Goal: Book appointment/travel/reservation

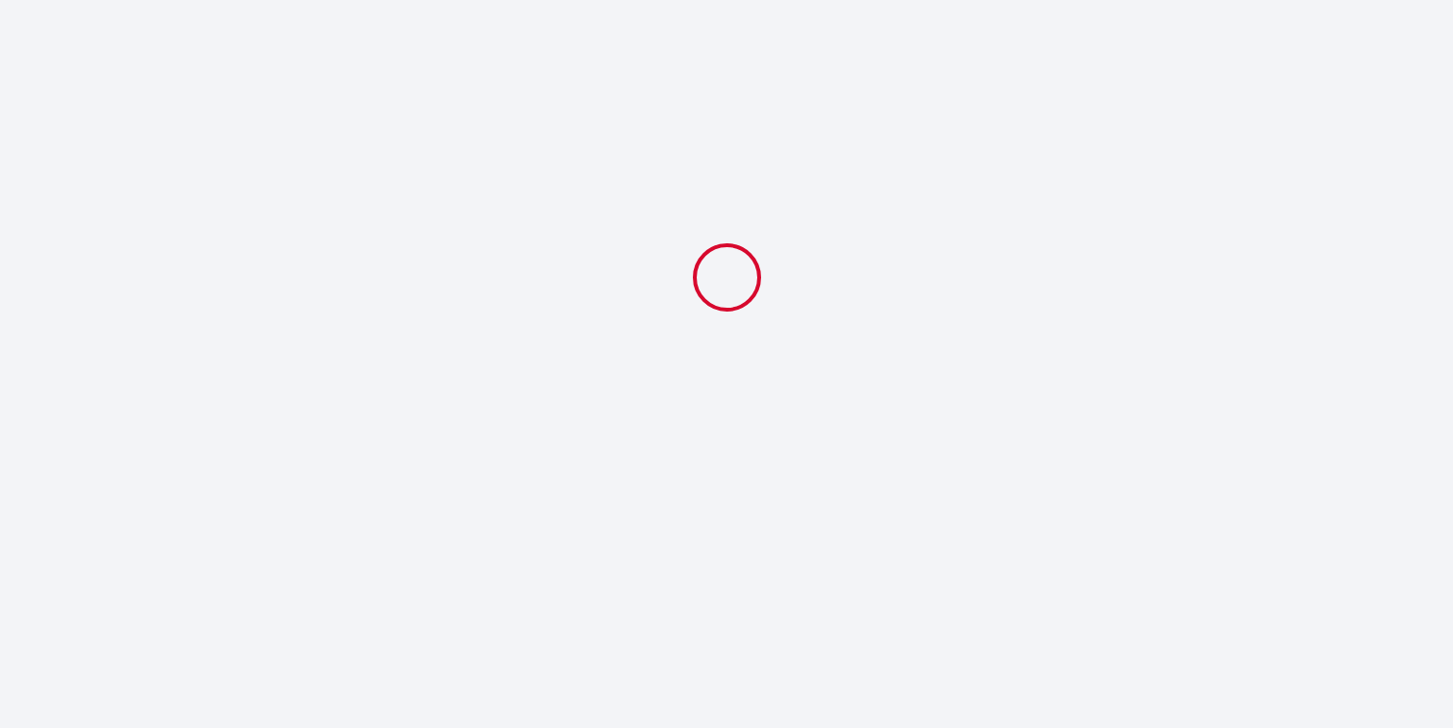
select select
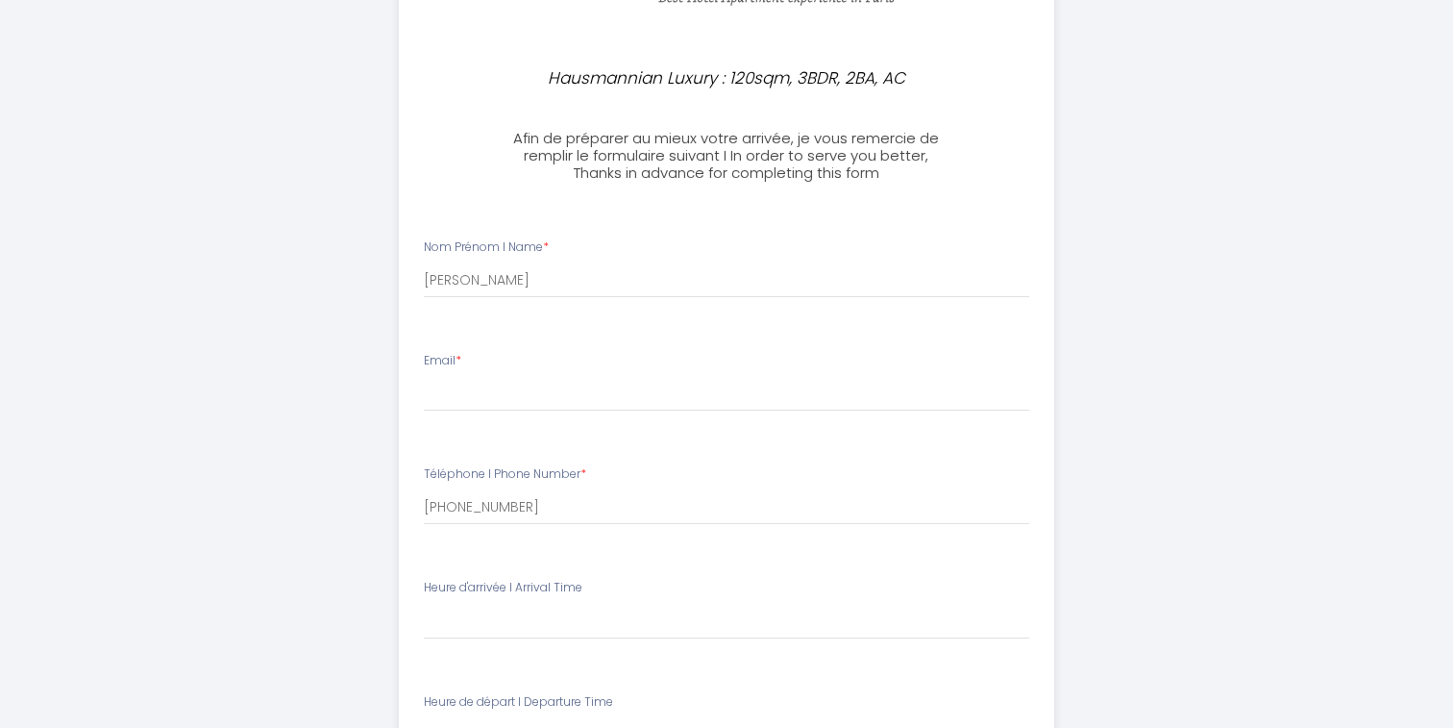
scroll to position [277, 0]
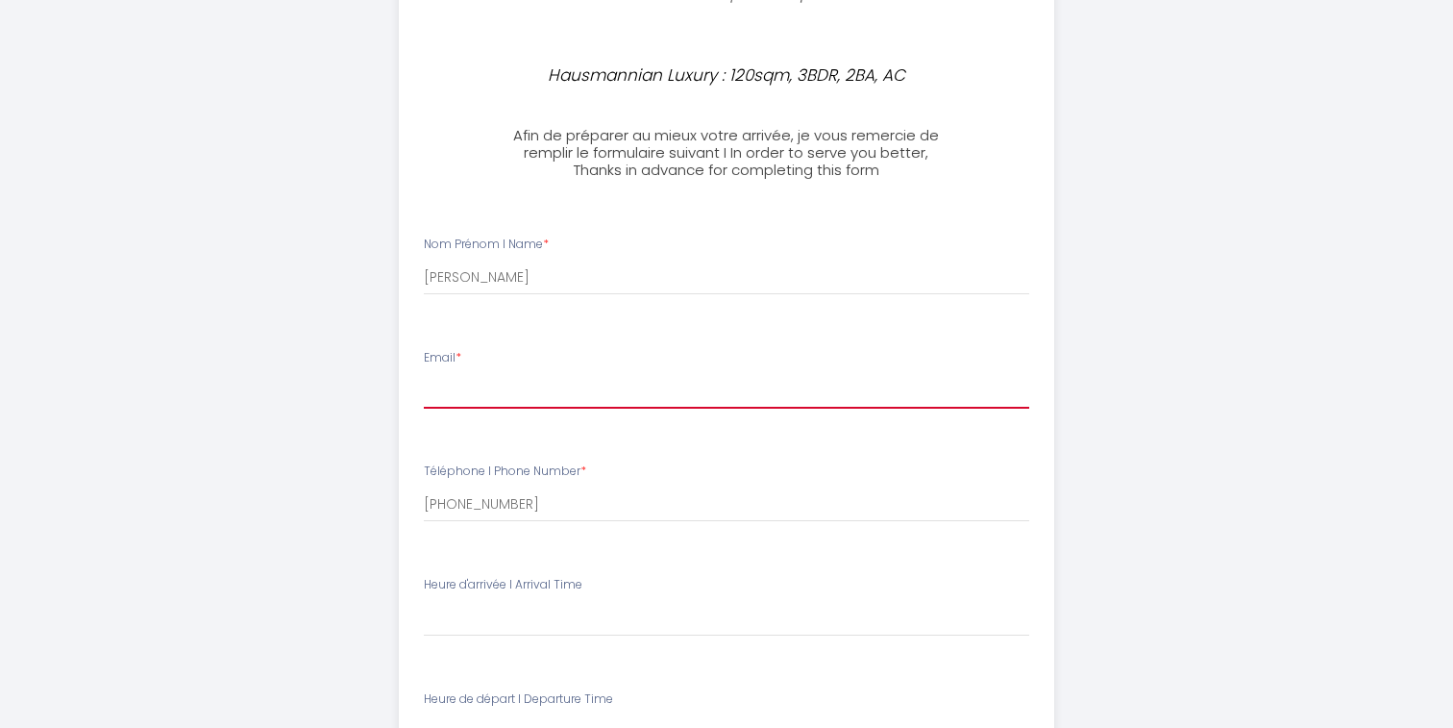
click at [582, 382] on input "Email *" at bounding box center [727, 391] width 607 height 35
type input "[PERSON_NAME][EMAIL_ADDRESS][DOMAIN_NAME]"
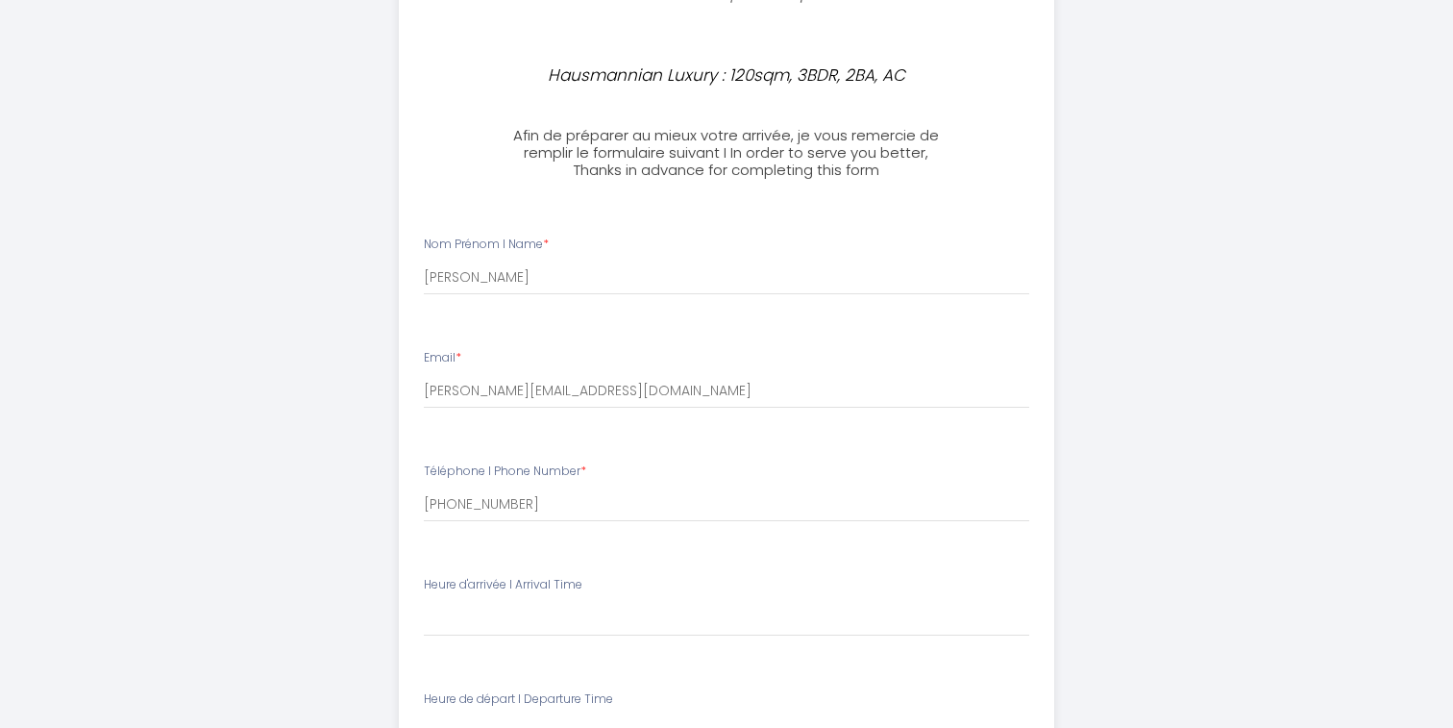
click at [338, 508] on div "Hausmannian Luxury : 120sqm, 3BDR, 2BA, AC Afin de préparer au mieux votre arri…" at bounding box center [727, 514] width 984 height 1582
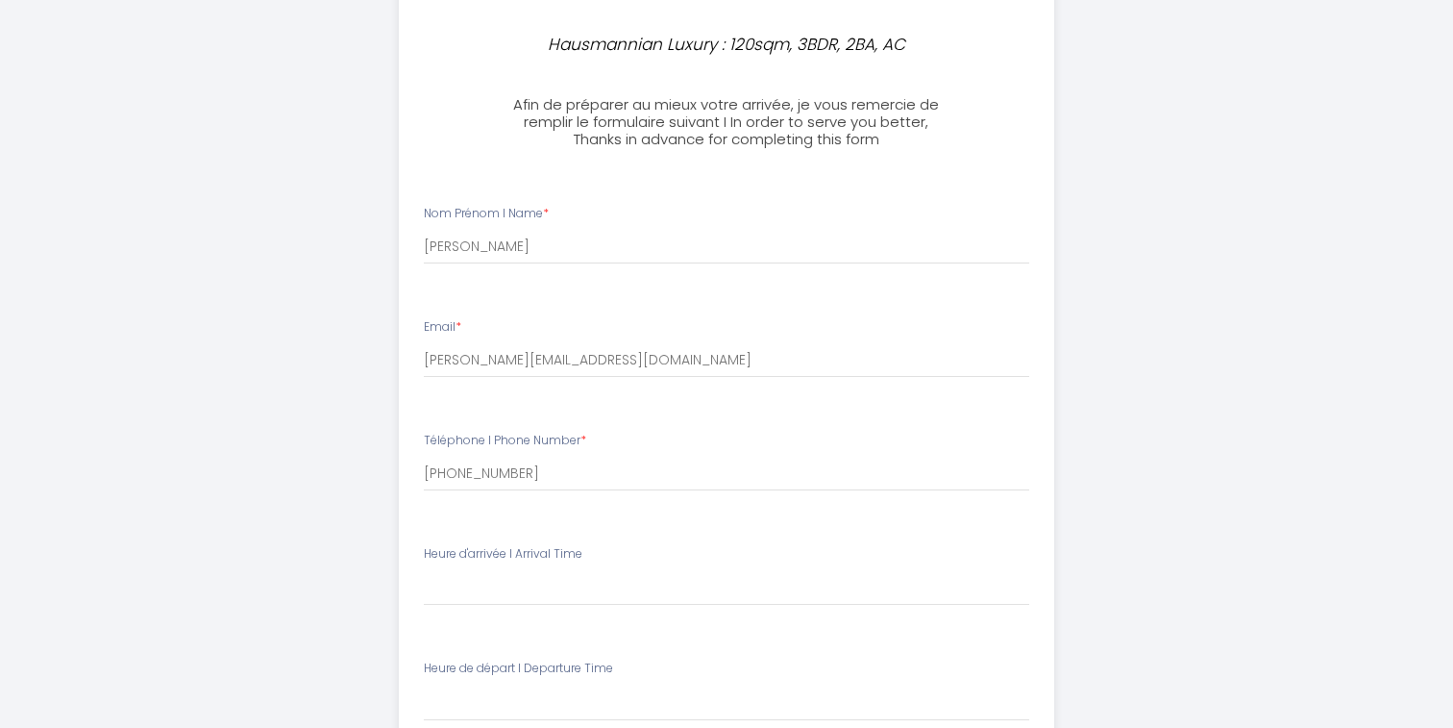
scroll to position [310, 0]
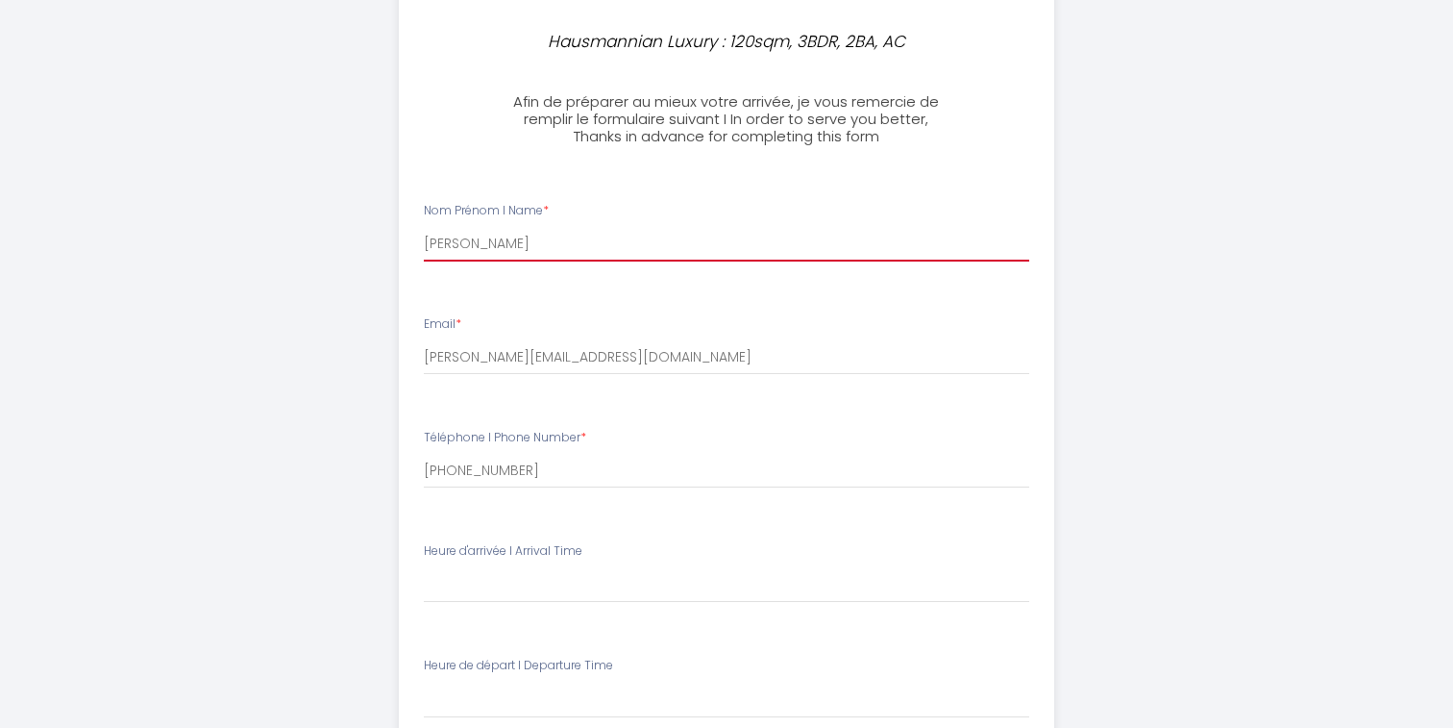
click at [562, 236] on input "[PERSON_NAME]" at bounding box center [727, 244] width 607 height 35
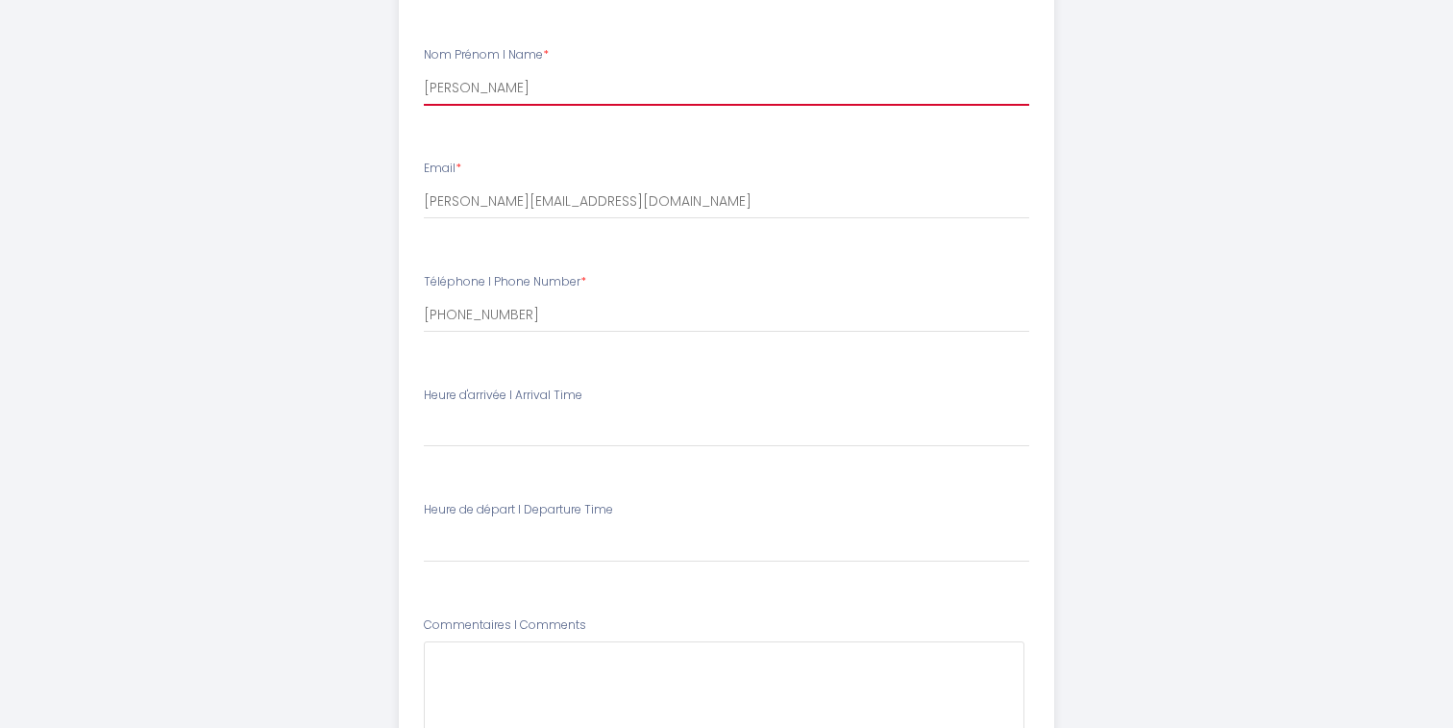
scroll to position [508, 0]
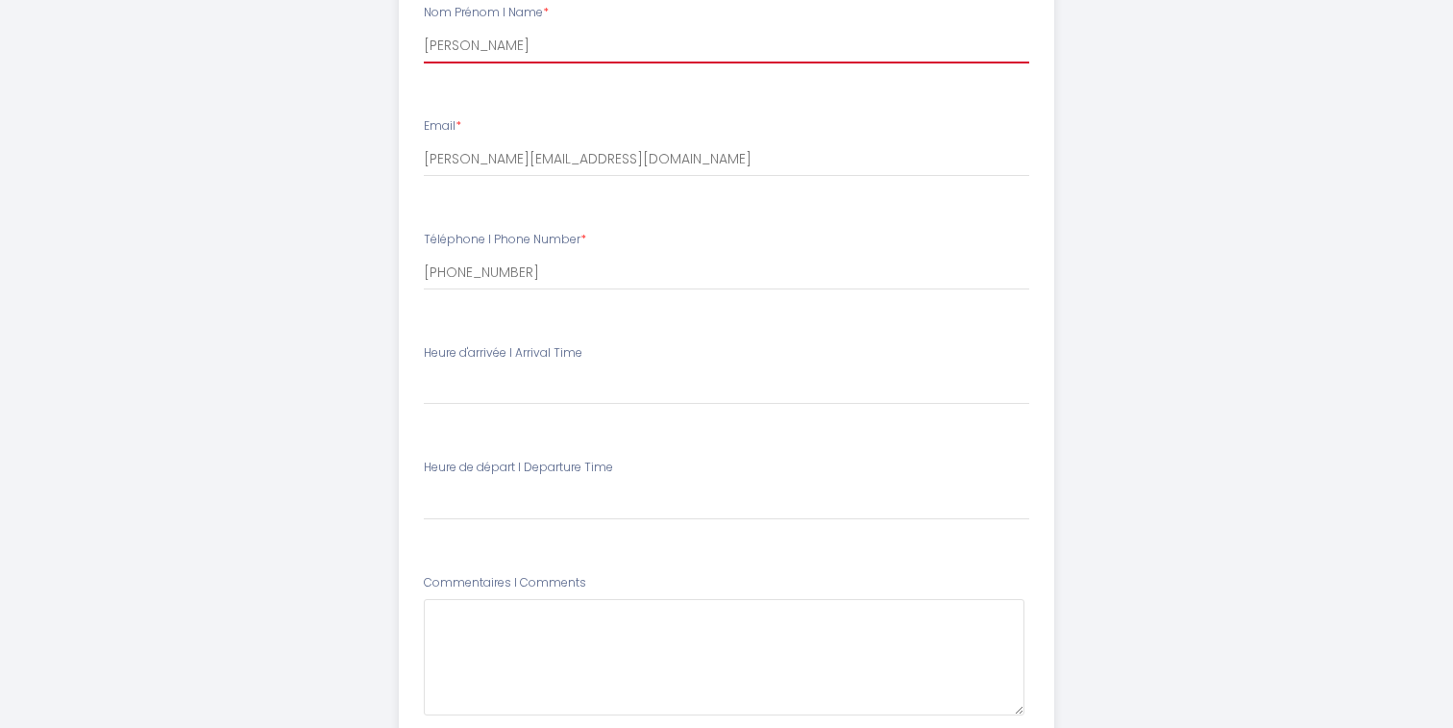
type input "[PERSON_NAME]"
click at [625, 355] on div "Heure d'arrivée I Arrival Time 16:00 16:30 17:00 17:30 18:00 18:30 19:00 19:30 …" at bounding box center [727, 375] width 607 height 62
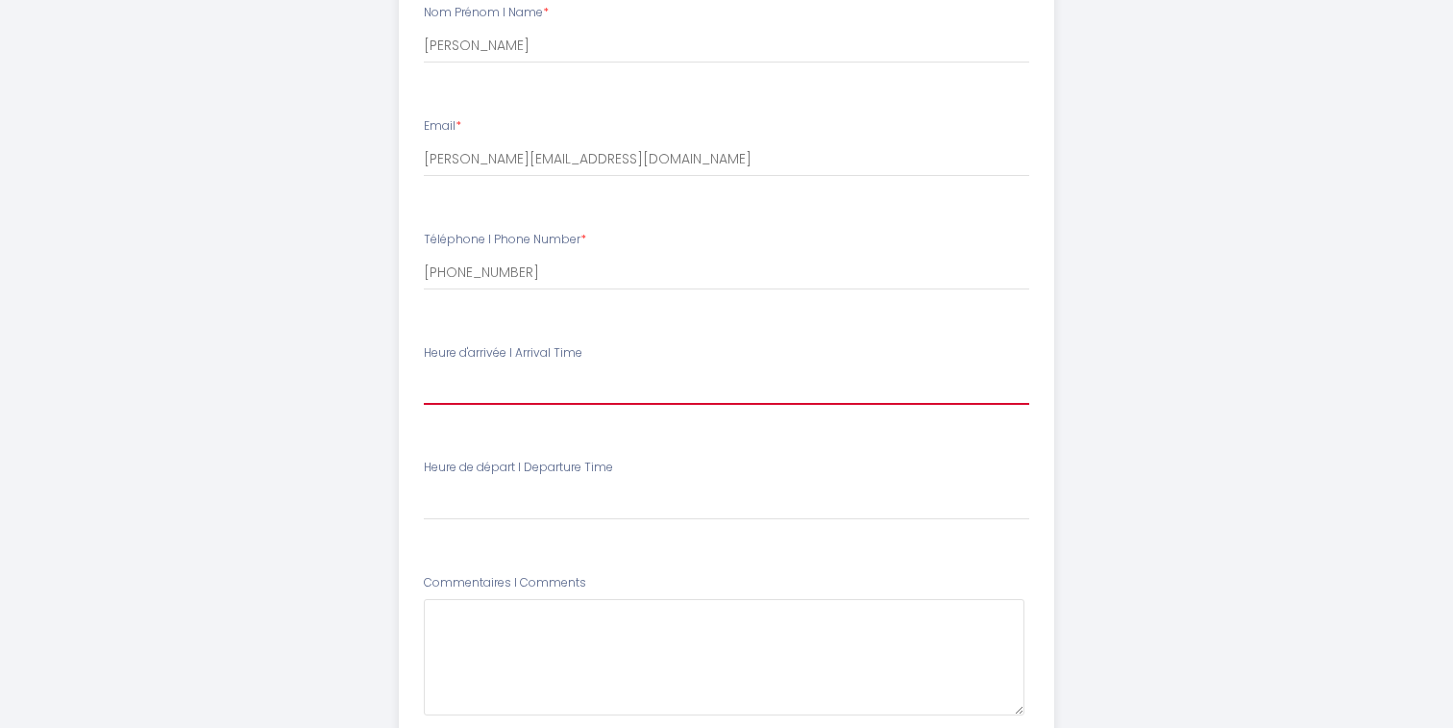
click at [621, 398] on select "16:00 16:30 17:00 17:30 18:00 18:30 19:00 19:30 20:00 20:30 21:00 21:30 22:00 2…" at bounding box center [727, 386] width 607 height 37
select select "16:00"
click at [424, 368] on select "16:00 16:30 17:00 17:30 18:00 18:30 19:00 19:30 20:00 20:30 21:00 21:30 22:00 2…" at bounding box center [727, 386] width 607 height 37
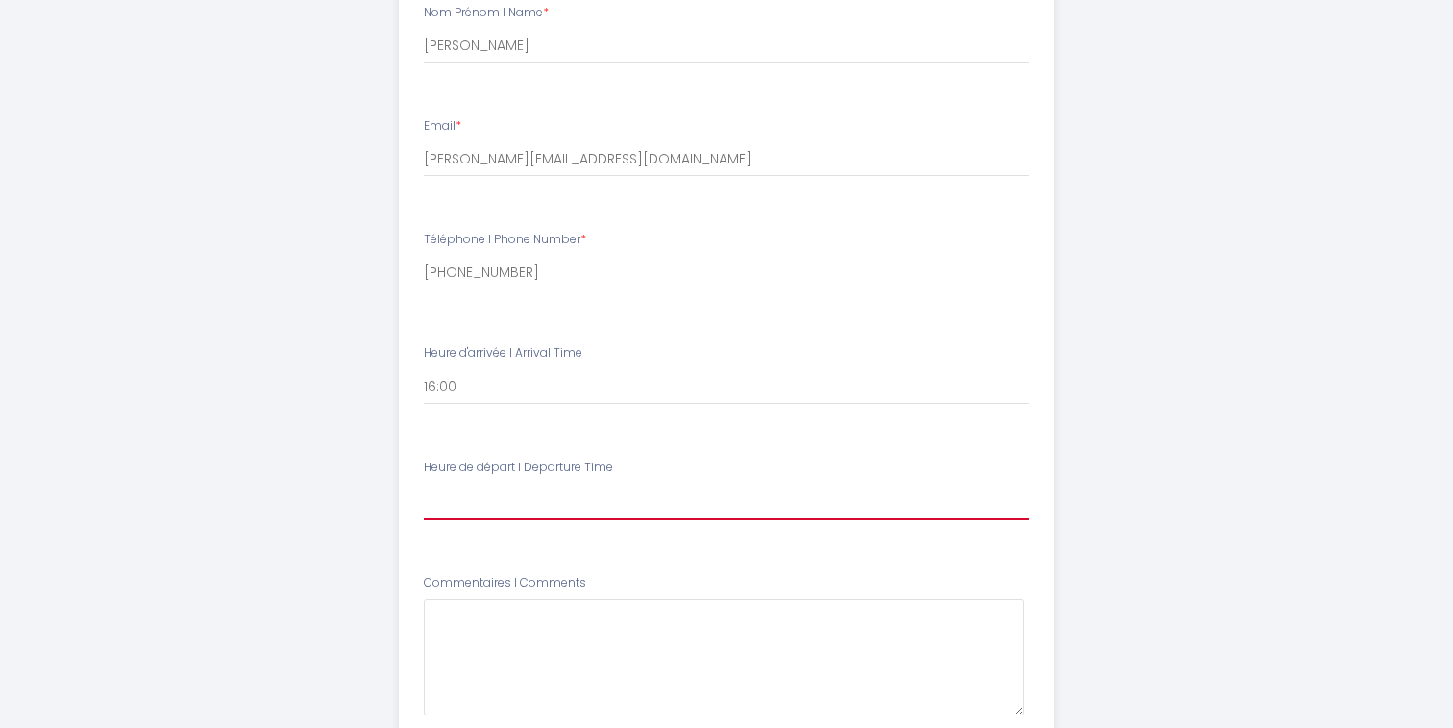
click at [550, 508] on select "00:00 00:30 01:00 01:30 02:00 02:30 03:00 03:30 04:00 04:30 05:00 05:30 06:00 0…" at bounding box center [727, 501] width 607 height 37
select select "12:00"
click at [424, 483] on select "00:00 00:30 01:00 01:30 02:00 02:30 03:00 03:30 04:00 04:30 05:00 05:30 06:00 0…" at bounding box center [727, 501] width 607 height 37
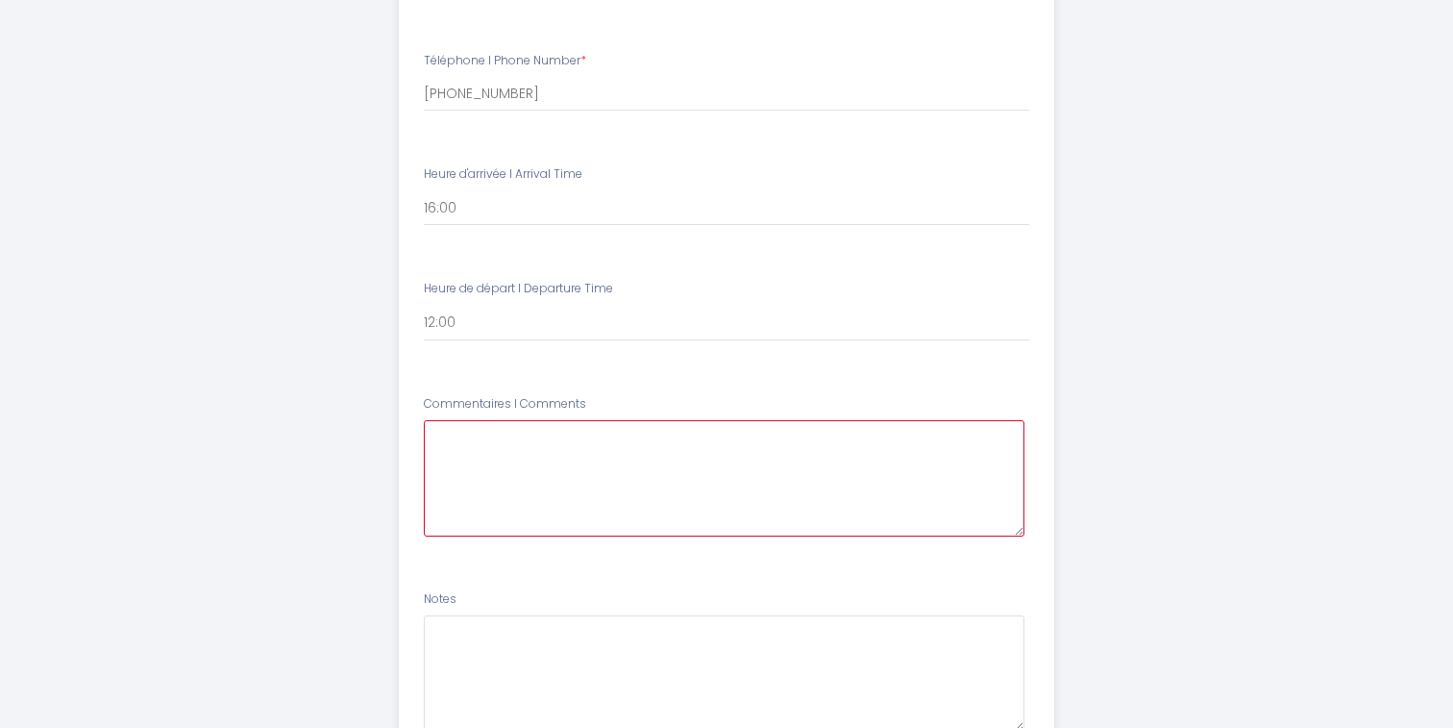
click at [610, 474] on Comments5 at bounding box center [725, 478] width 602 height 116
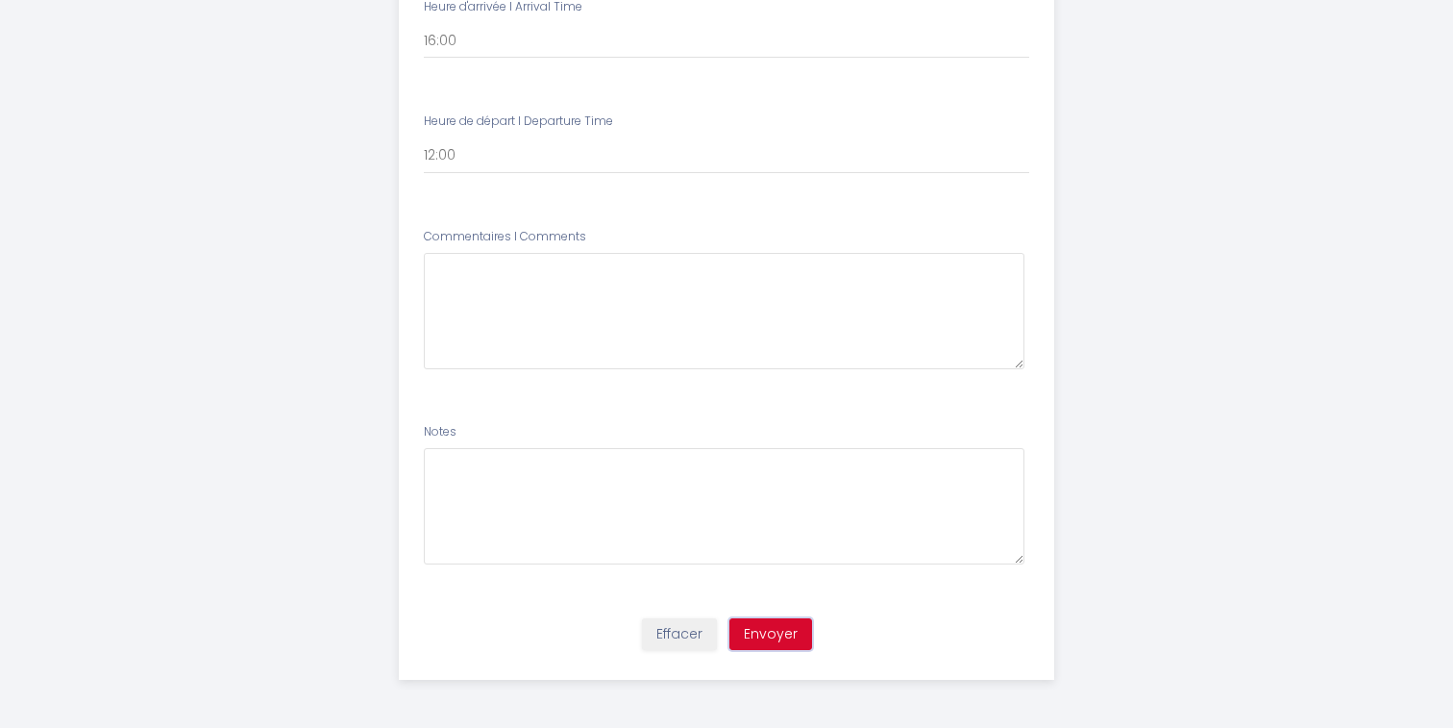
click at [783, 625] on button "Envoyer" at bounding box center [771, 634] width 83 height 33
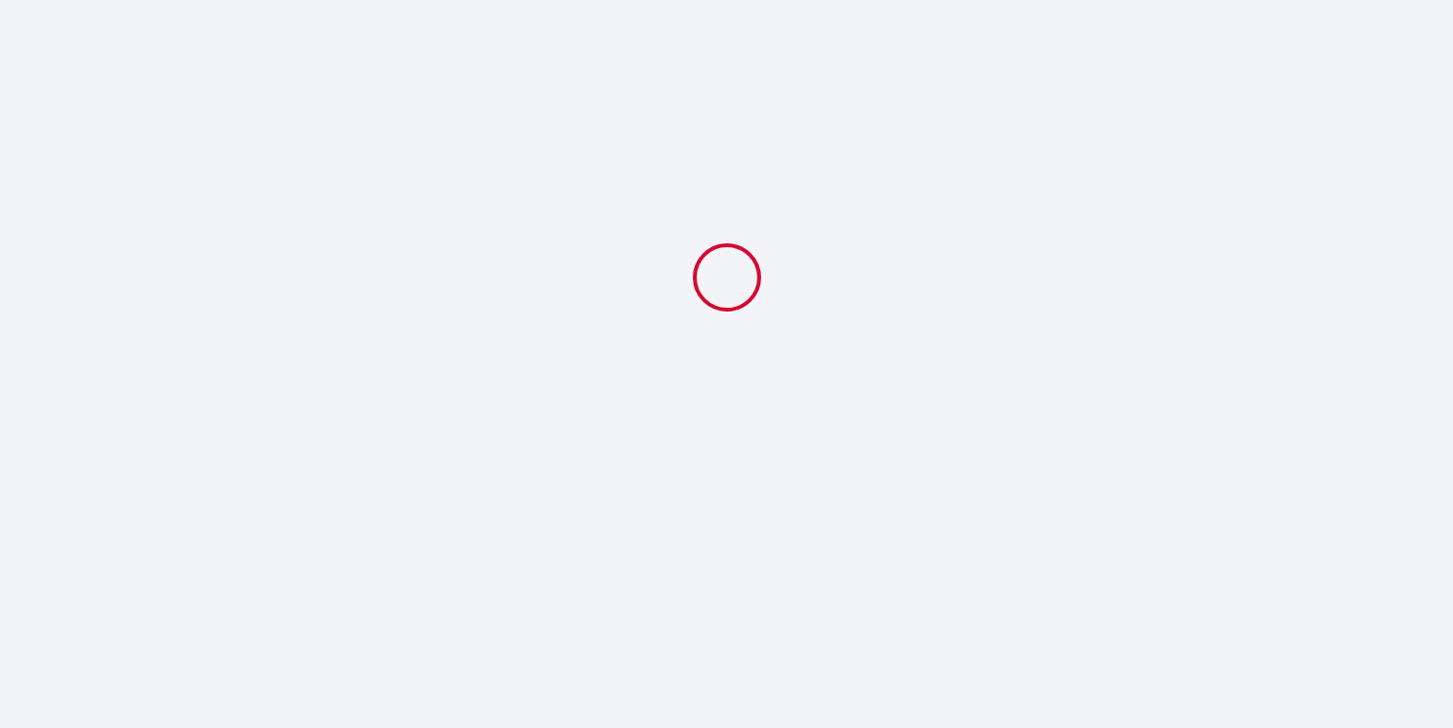
select select "12:00"
